Goal: Navigation & Orientation: Find specific page/section

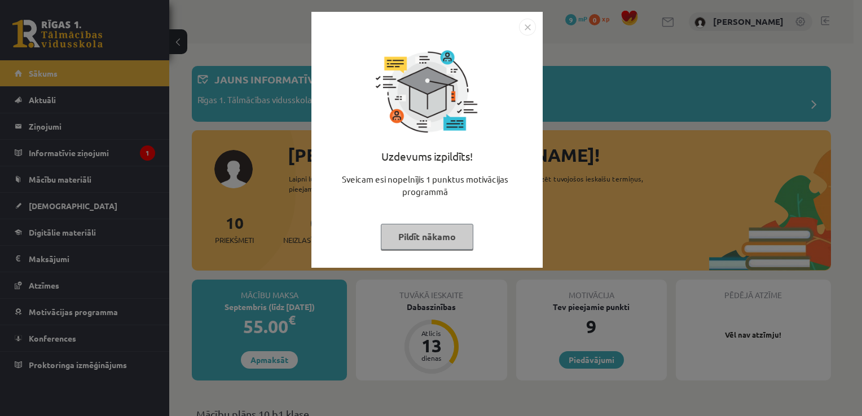
click at [528, 28] on img "Close" at bounding box center [527, 27] width 17 height 17
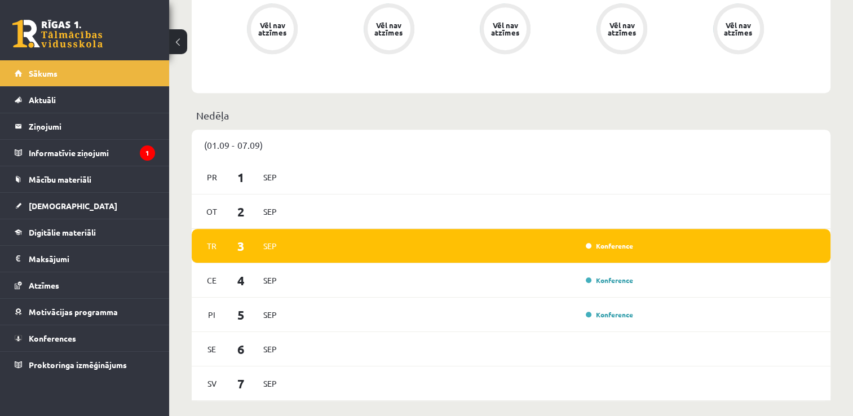
scroll to position [564, 0]
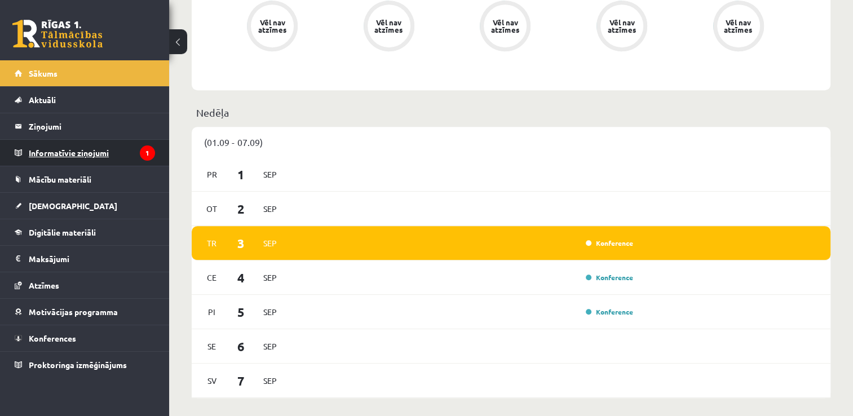
click at [78, 151] on legend "Informatīvie ziņojumi 1" at bounding box center [92, 153] width 126 height 26
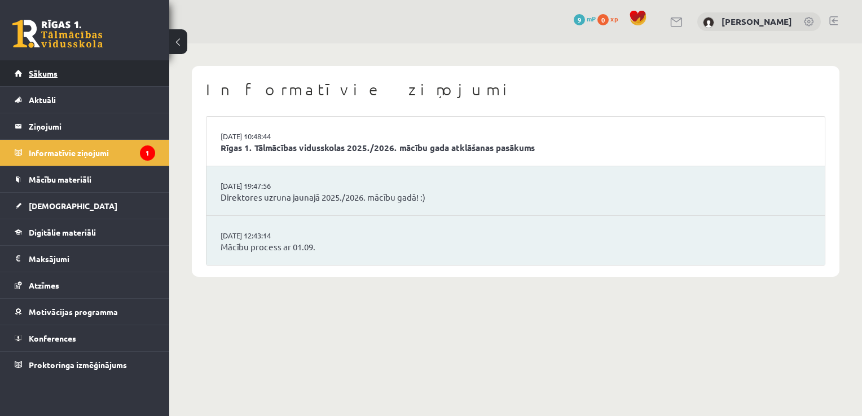
click at [45, 76] on span "Sākums" at bounding box center [43, 73] width 29 height 10
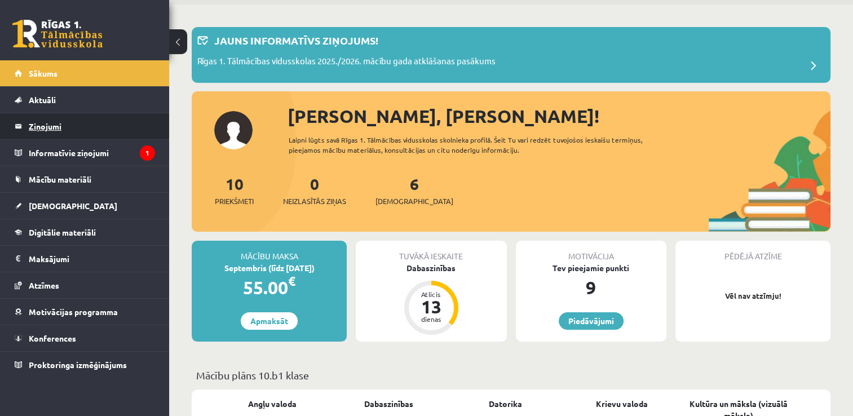
scroll to position [113, 0]
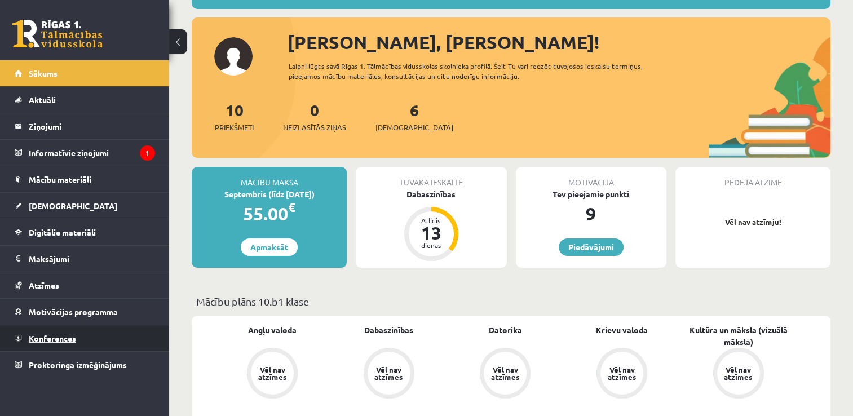
click at [53, 339] on span "Konferences" at bounding box center [52, 338] width 47 height 10
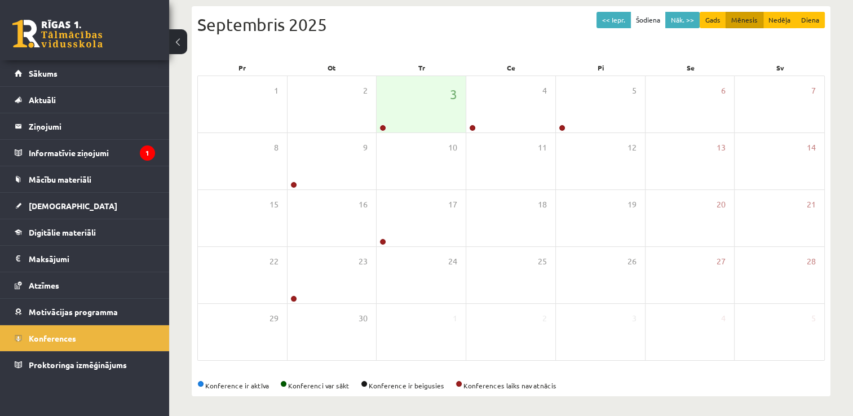
scroll to position [122, 0]
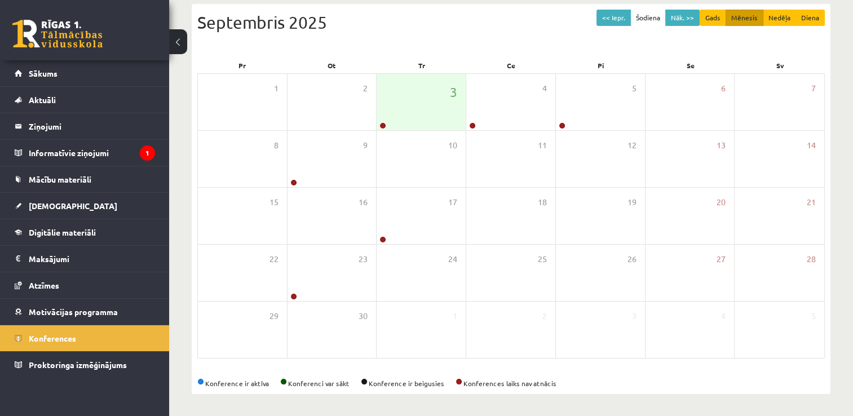
click at [652, 367] on div "<< Iepr. Šodiena Nāk. >> Gads Mēnesis Nedēļa Diena [DATE] Pr Ot Tr Ce Pi Se Sv …" at bounding box center [511, 199] width 639 height 390
click at [330, 387] on div "Konference ir aktīva Konferenci var sākt Konference ir beigusies Konferences la…" at bounding box center [511, 383] width 628 height 10
click at [90, 155] on legend "Informatīvie ziņojumi 1" at bounding box center [92, 153] width 126 height 26
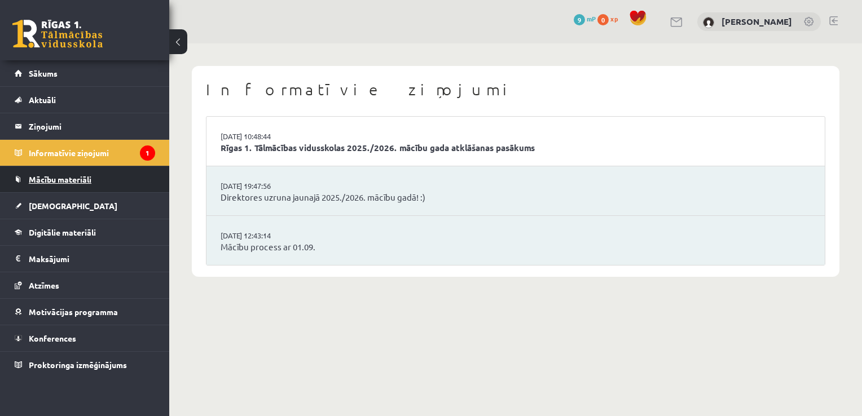
click at [73, 181] on span "Mācību materiāli" at bounding box center [60, 179] width 63 height 10
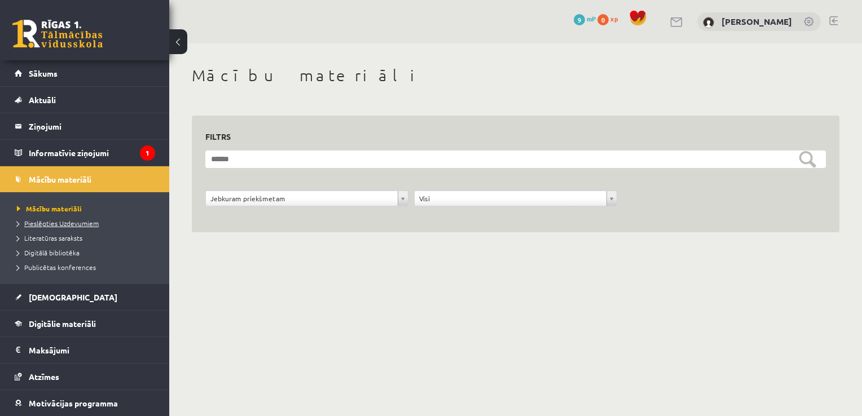
click at [87, 221] on span "Pieslēgties Uzdevumiem" at bounding box center [58, 223] width 82 height 9
